Goal: Consume media (video, audio)

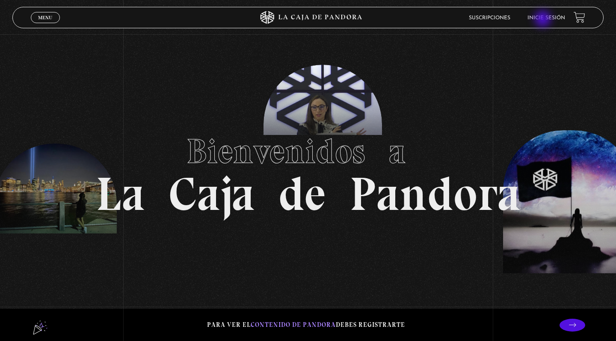
click at [544, 20] on link "Inicie sesión" at bounding box center [547, 17] width 38 height 5
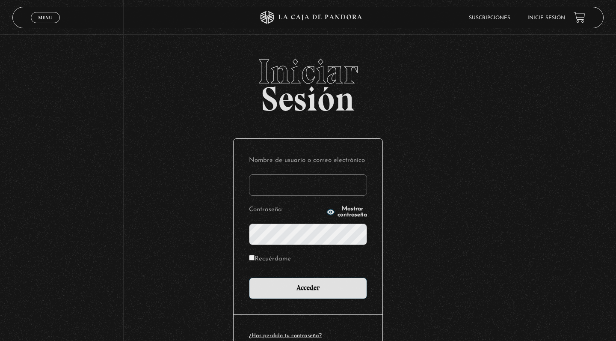
type input "[EMAIL_ADDRESS][DOMAIN_NAME]"
click at [308, 287] on input "Acceder" at bounding box center [308, 287] width 118 height 21
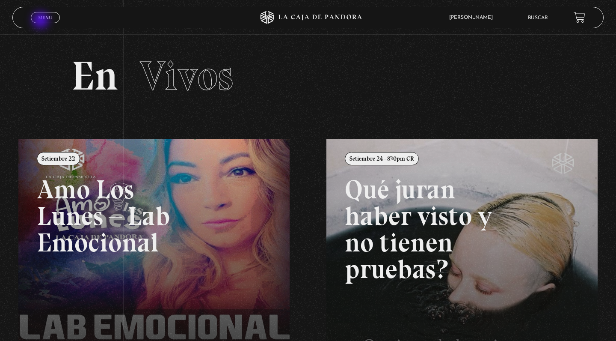
click at [42, 21] on link "Menu Cerrar" at bounding box center [45, 17] width 29 height 11
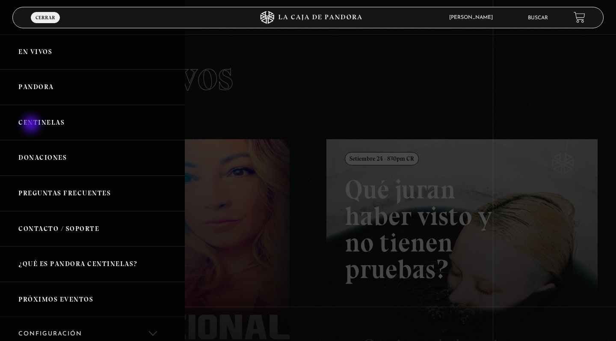
click at [32, 125] on link "Centinelas" at bounding box center [92, 123] width 185 height 36
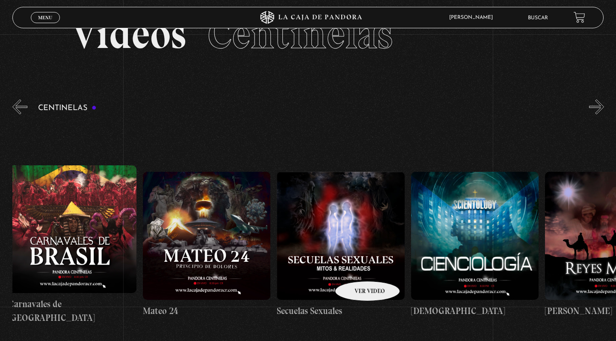
scroll to position [0, 6039]
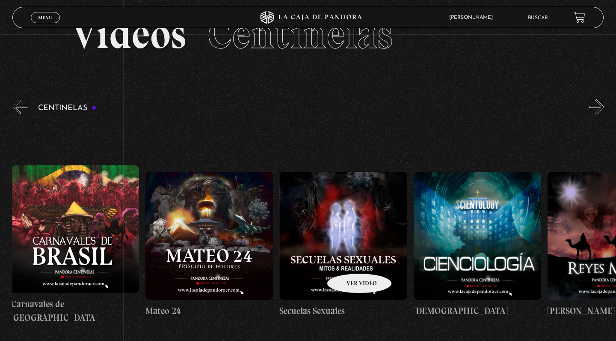
click at [348, 260] on figure at bounding box center [343, 236] width 128 height 128
